Goal: Task Accomplishment & Management: Use online tool/utility

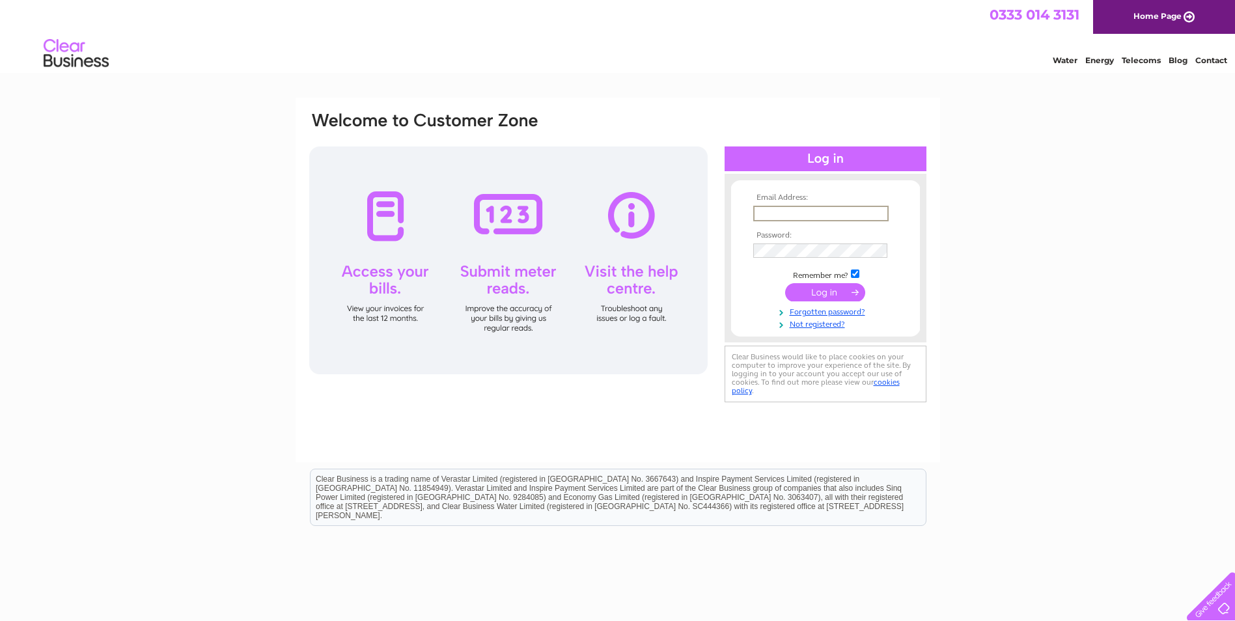
click at [776, 211] on input "text" at bounding box center [821, 214] width 135 height 16
type input "wilmagrant@hotmail.com"
click at [853, 271] on input "checkbox" at bounding box center [855, 274] width 8 height 8
checkbox input "false"
click at [846, 290] on input "submit" at bounding box center [825, 291] width 80 height 18
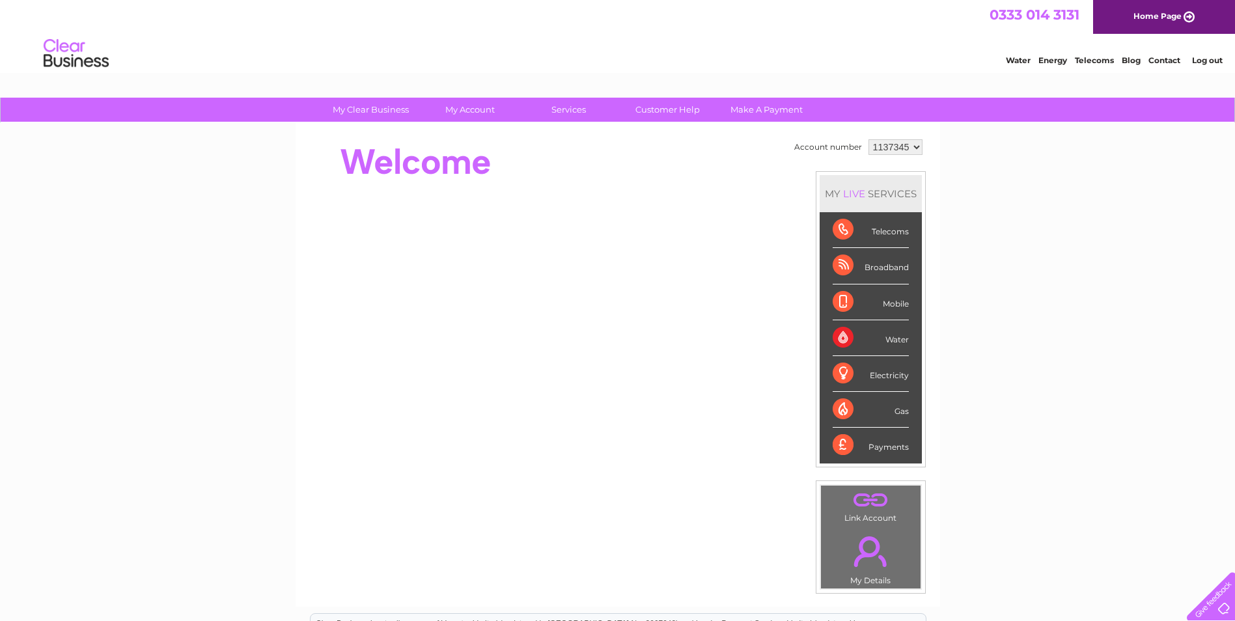
click at [836, 338] on div "Water" at bounding box center [871, 338] width 76 height 36
click at [840, 339] on div "Water" at bounding box center [871, 338] width 76 height 36
click at [880, 335] on div "Water" at bounding box center [871, 338] width 76 height 36
drag, startPoint x: 888, startPoint y: 337, endPoint x: 845, endPoint y: 331, distance: 43.4
click at [888, 337] on div "Water" at bounding box center [871, 338] width 76 height 36
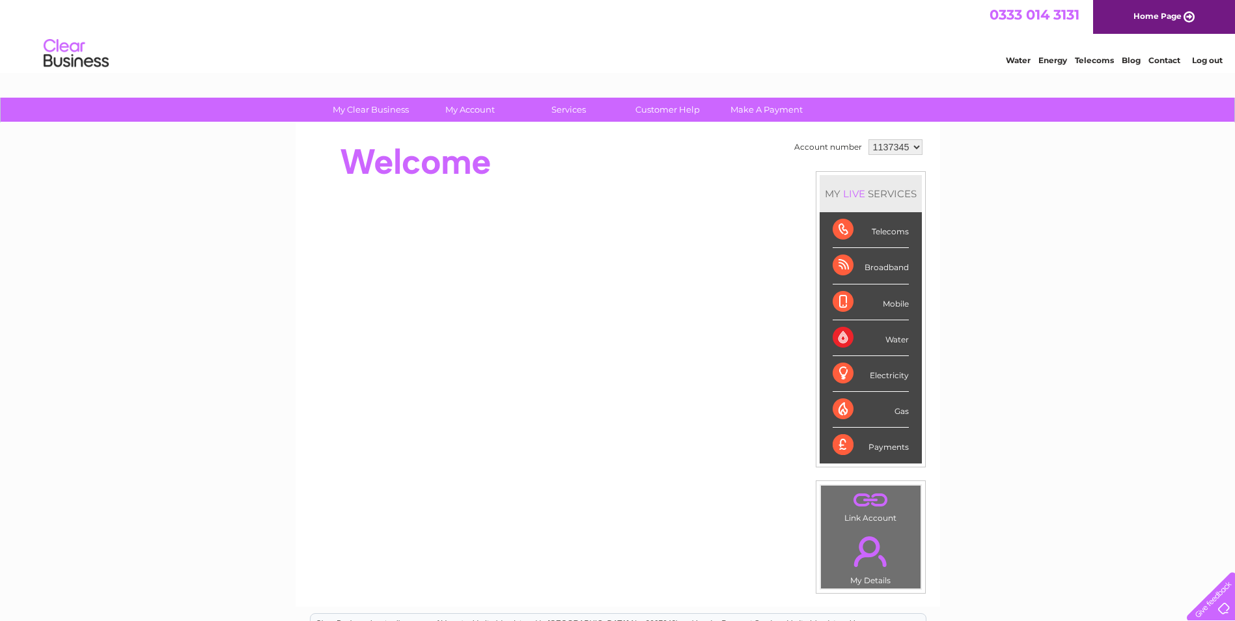
click at [843, 334] on div "Water" at bounding box center [871, 338] width 76 height 36
drag, startPoint x: 843, startPoint y: 334, endPoint x: 892, endPoint y: 339, distance: 48.4
click at [892, 339] on div "Water" at bounding box center [871, 338] width 76 height 36
click at [1002, 361] on div "My Clear Business Login Details My Details My Preferences Link Account My Accou…" at bounding box center [617, 464] width 1235 height 732
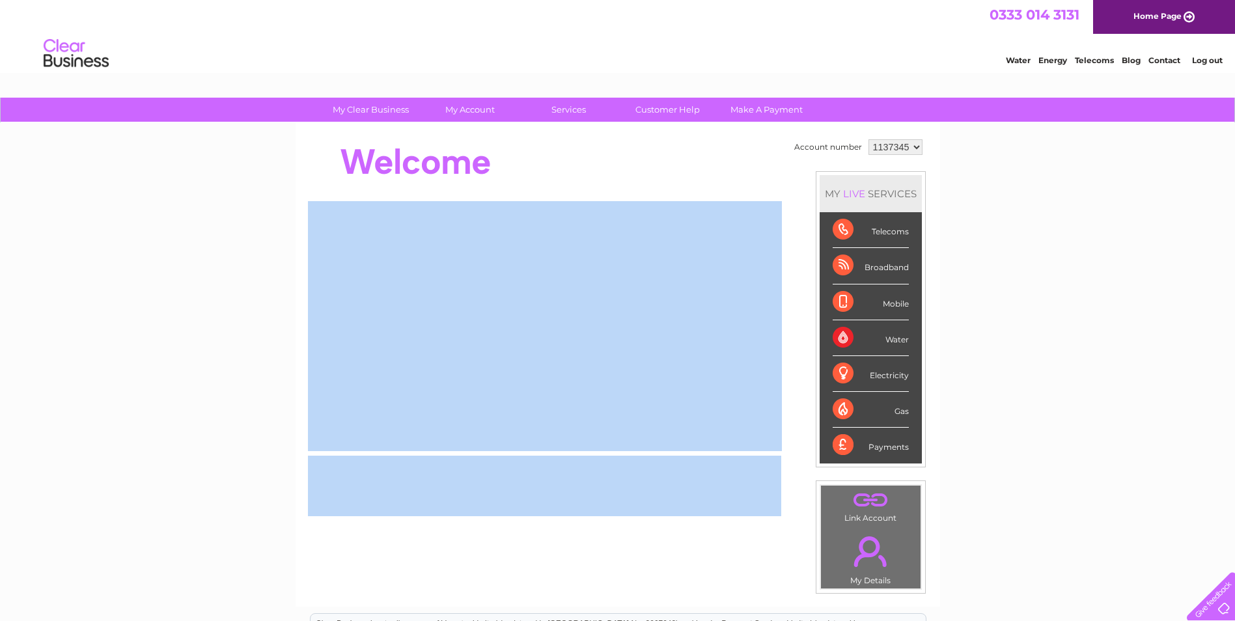
click at [1006, 364] on div "My Clear Business Login Details My Details My Preferences Link Account My Accou…" at bounding box center [617, 464] width 1235 height 732
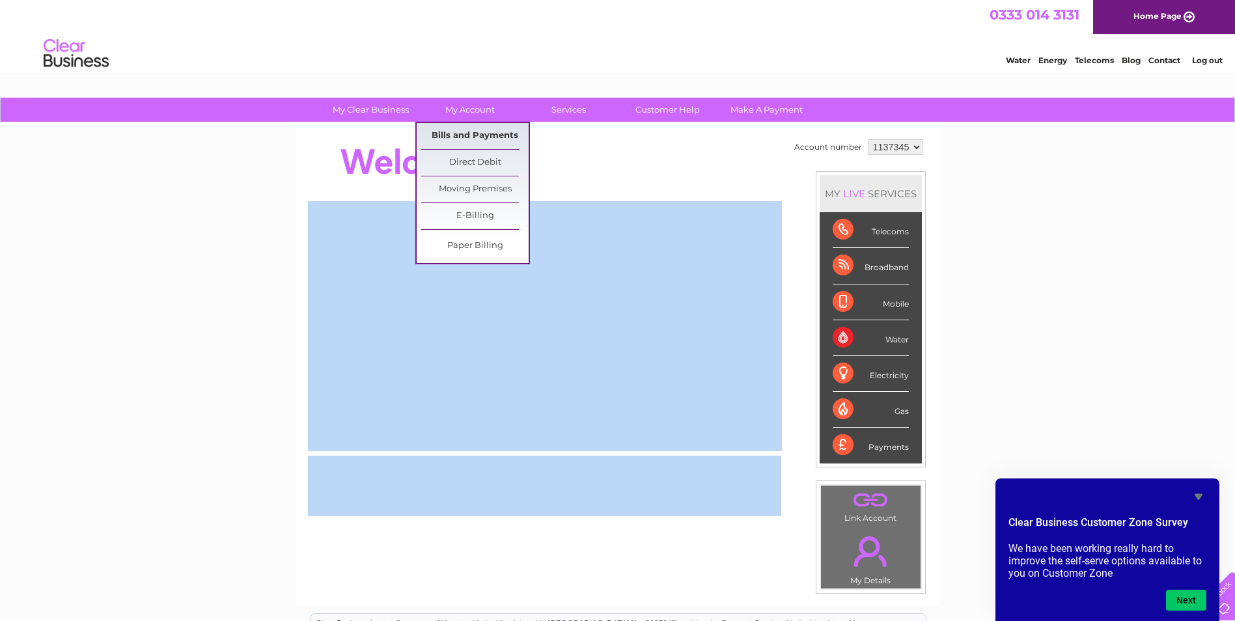
click at [465, 133] on link "Bills and Payments" at bounding box center [474, 136] width 107 height 26
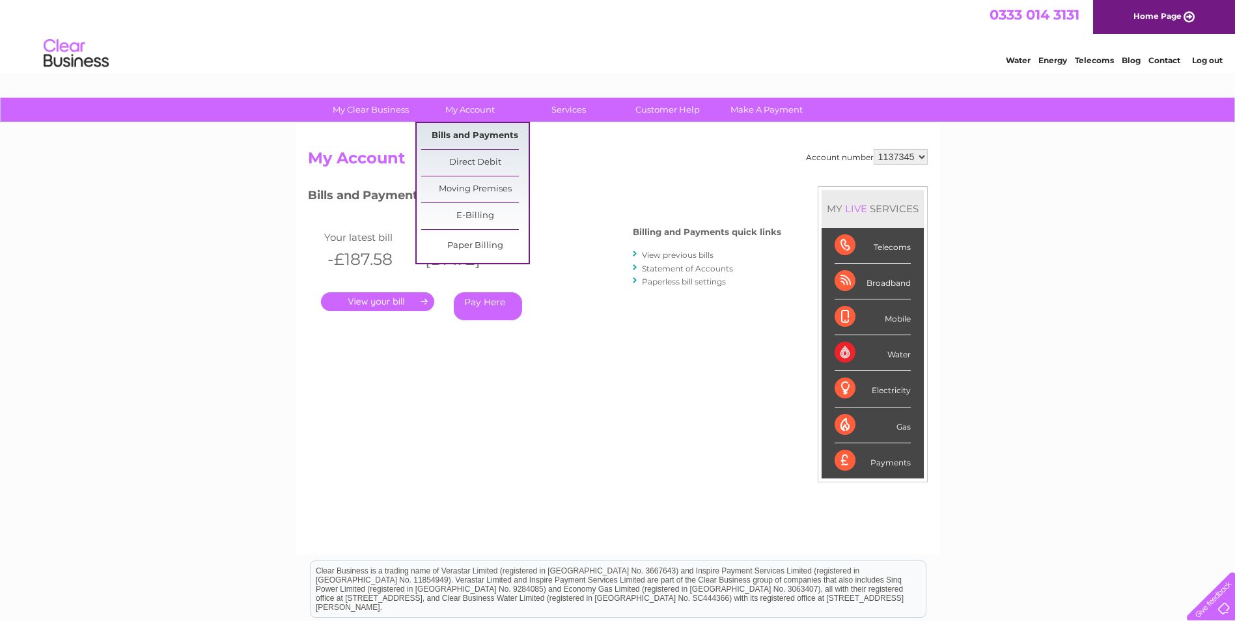
click at [475, 134] on link "Bills and Payments" at bounding box center [474, 136] width 107 height 26
click at [488, 137] on link "Bills and Payments" at bounding box center [474, 136] width 107 height 26
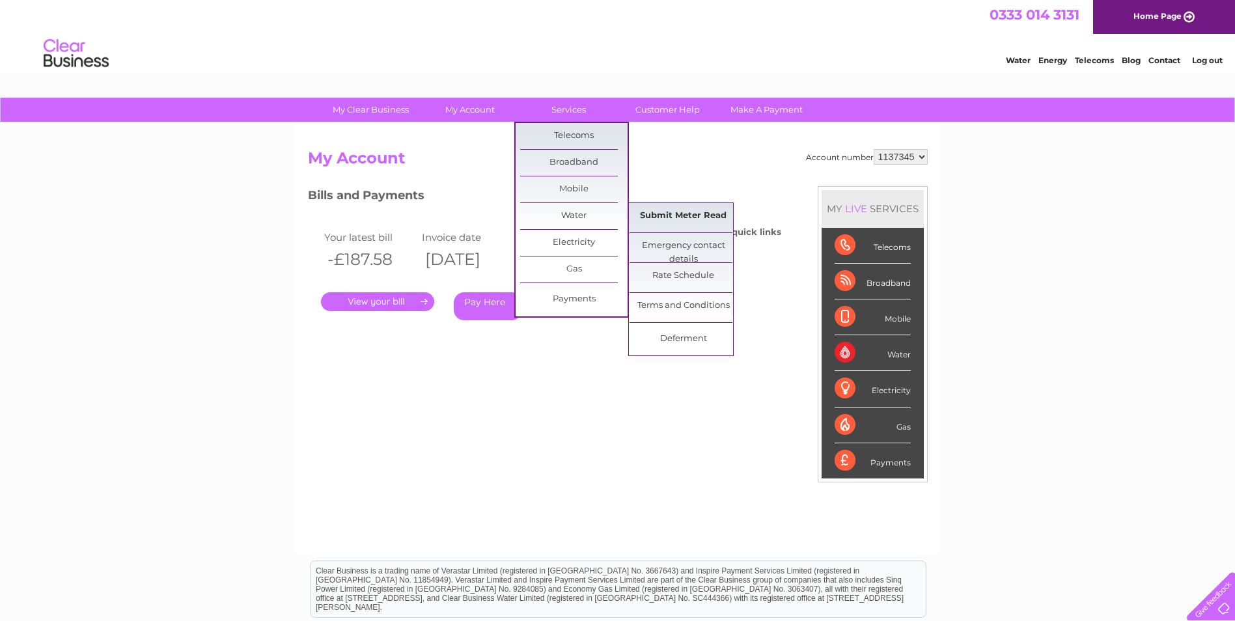
click at [675, 215] on link "Submit Meter Read" at bounding box center [683, 216] width 107 height 26
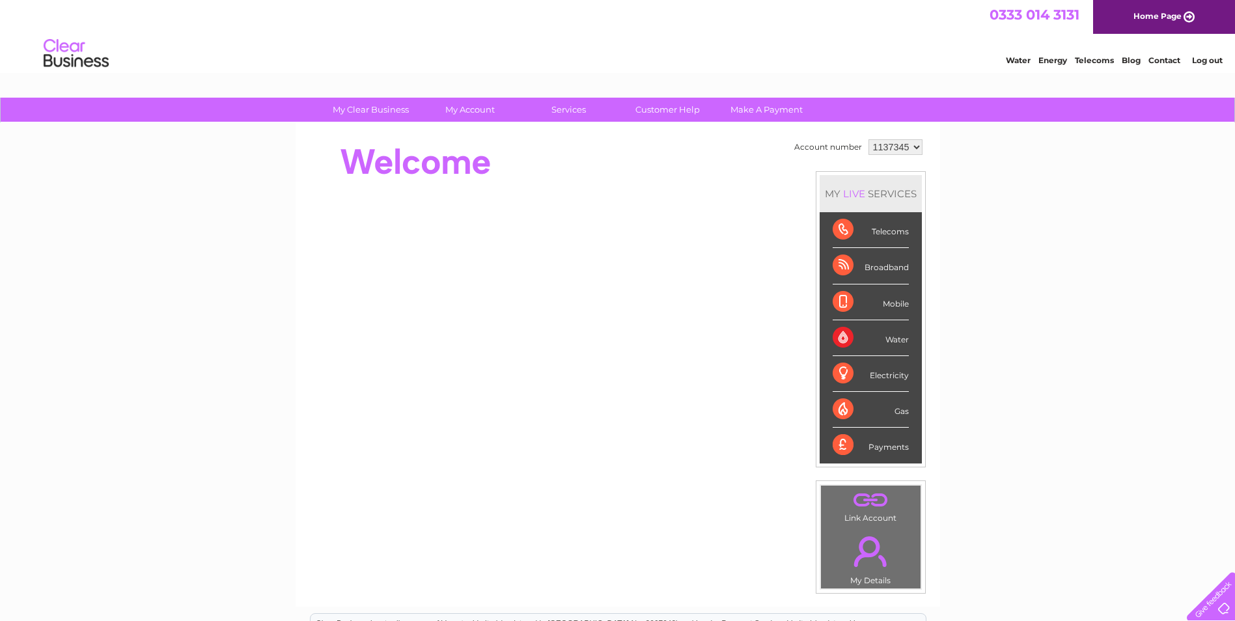
click at [1209, 62] on link "Log out" at bounding box center [1207, 60] width 31 height 10
